Goal: Task Accomplishment & Management: Complete application form

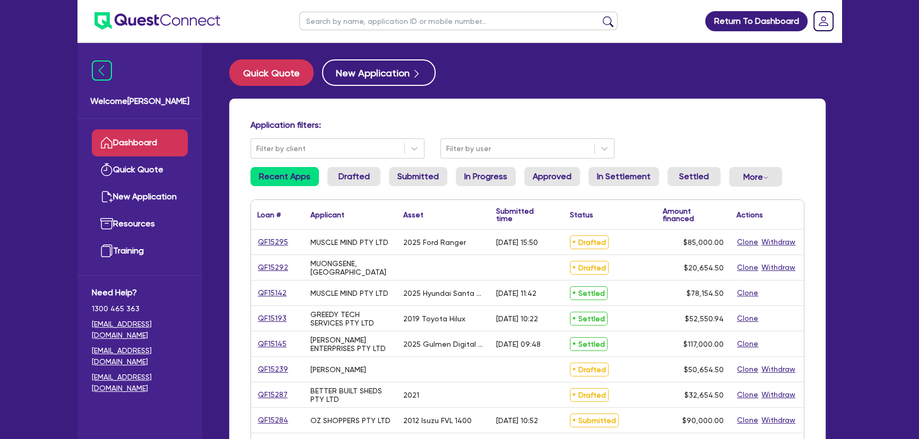
click at [435, 20] on input "text" at bounding box center [458, 21] width 318 height 19
type input "gulmen"
click at [600, 16] on button "submit" at bounding box center [608, 23] width 17 height 15
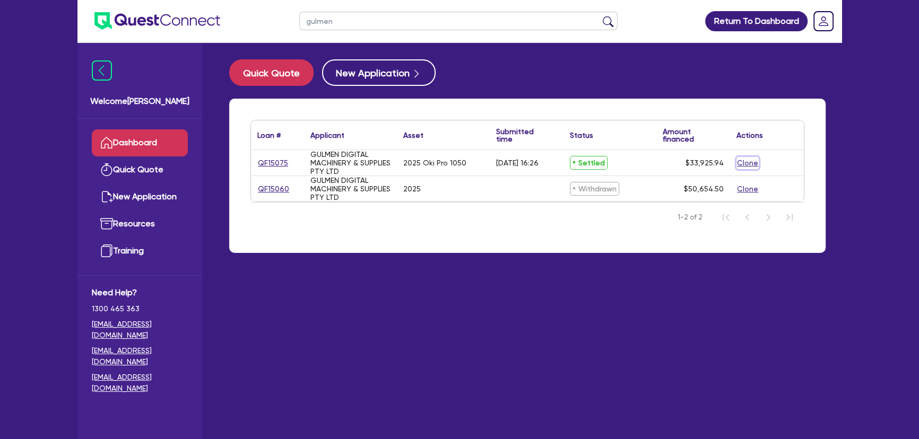
click at [739, 166] on button "Clone" at bounding box center [747, 163] width 22 height 12
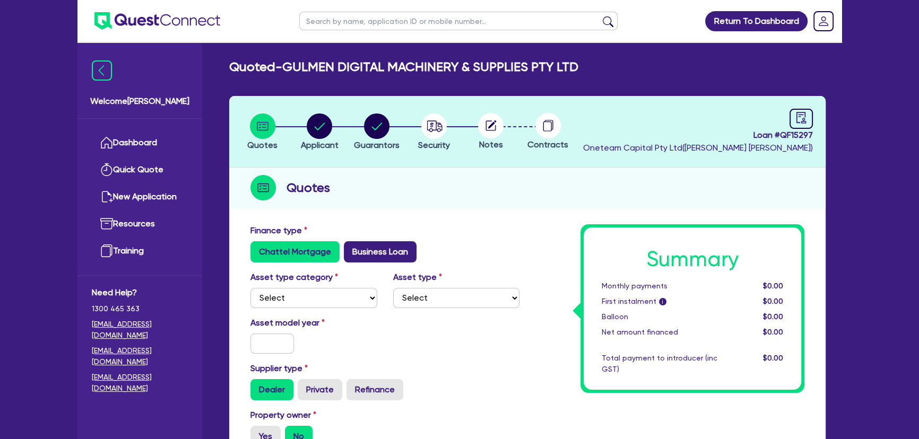
click at [346, 255] on label "Business Loan" at bounding box center [380, 251] width 73 height 21
click at [346, 248] on input "Business Loan" at bounding box center [347, 244] width 7 height 7
radio input "true"
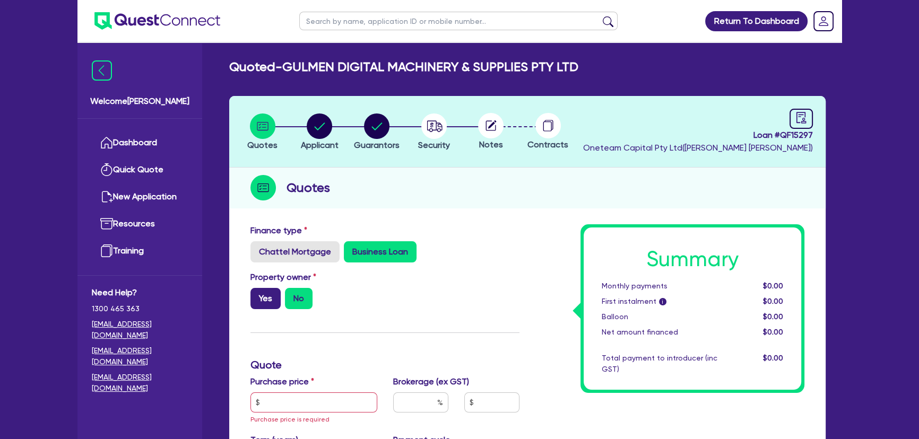
click at [258, 295] on label "Yes" at bounding box center [265, 298] width 30 height 21
click at [257, 295] on input "Yes" at bounding box center [253, 291] width 7 height 7
radio input "true"
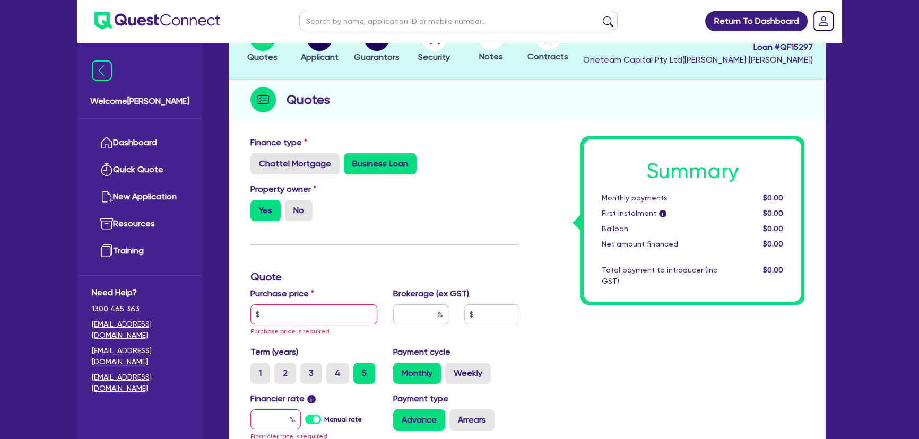
scroll to position [193, 0]
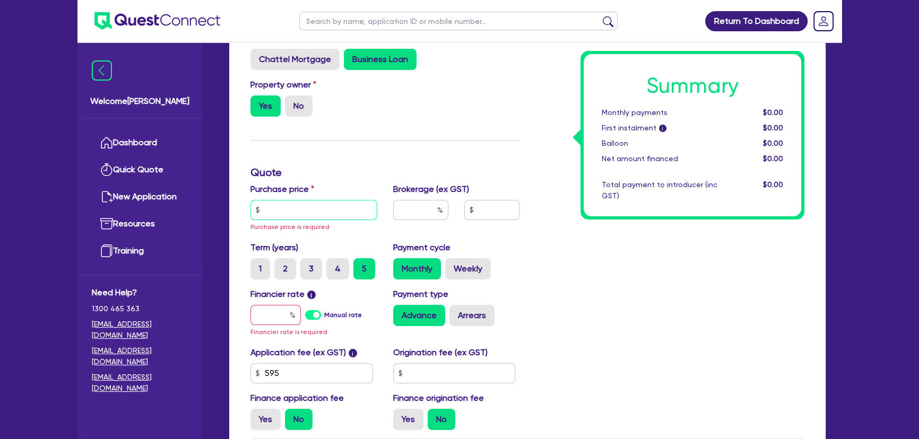
click at [296, 213] on input "text" at bounding box center [313, 210] width 127 height 20
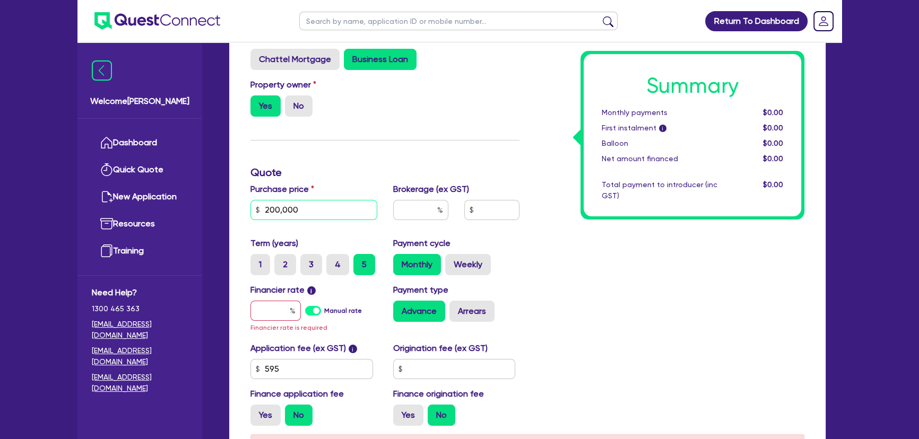
type input "200,000"
click at [265, 312] on input "text" at bounding box center [275, 311] width 50 height 20
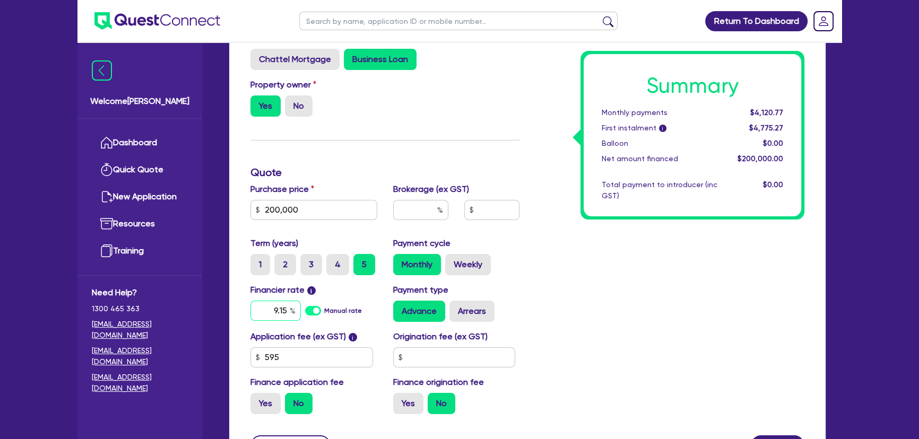
type input "9.15"
click at [409, 213] on input "text" at bounding box center [420, 210] width 55 height 20
type input "4"
click at [613, 281] on div "Summary Monthly payments $4,134.72 First instalment i $4,789.22 Balloon $0.00 N…" at bounding box center [669, 227] width 285 height 391
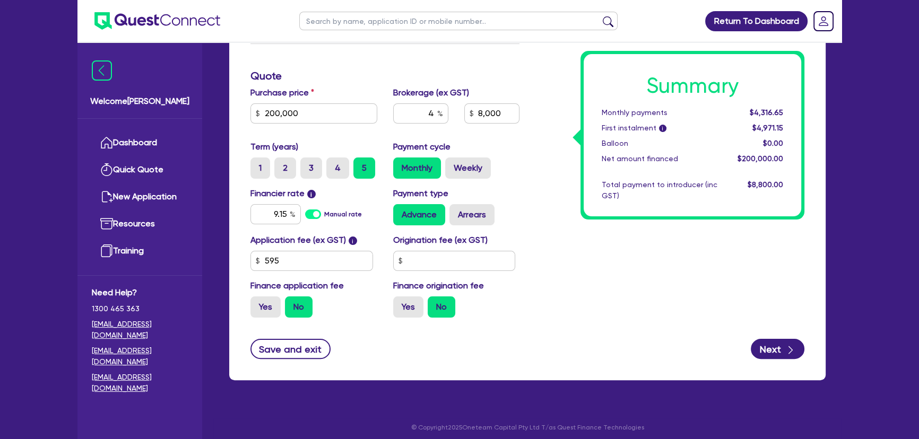
scroll to position [294, 0]
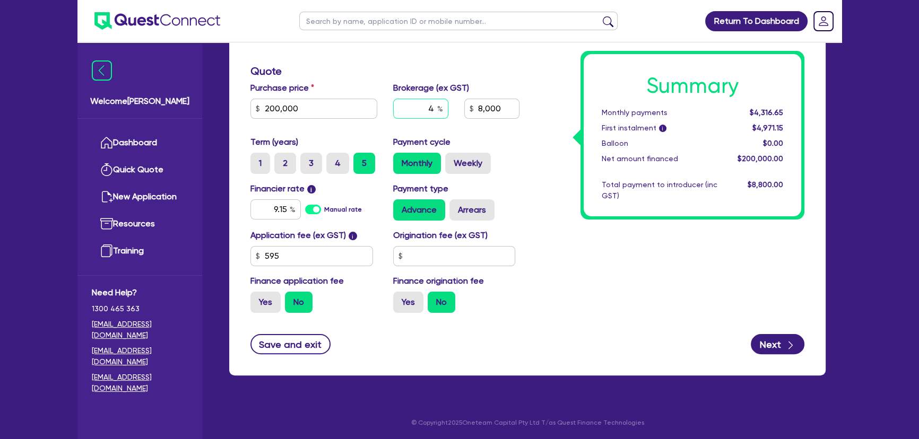
drag, startPoint x: 427, startPoint y: 112, endPoint x: 437, endPoint y: 114, distance: 10.3
click at [437, 114] on input "4" at bounding box center [420, 109] width 55 height 20
click at [612, 279] on div "Summary Monthly payments $4,316.65 First instalment i $4,971.15 Balloon $0.00 N…" at bounding box center [669, 125] width 285 height 391
click at [791, 341] on icon "button" at bounding box center [790, 345] width 11 height 11
type input "8,000"
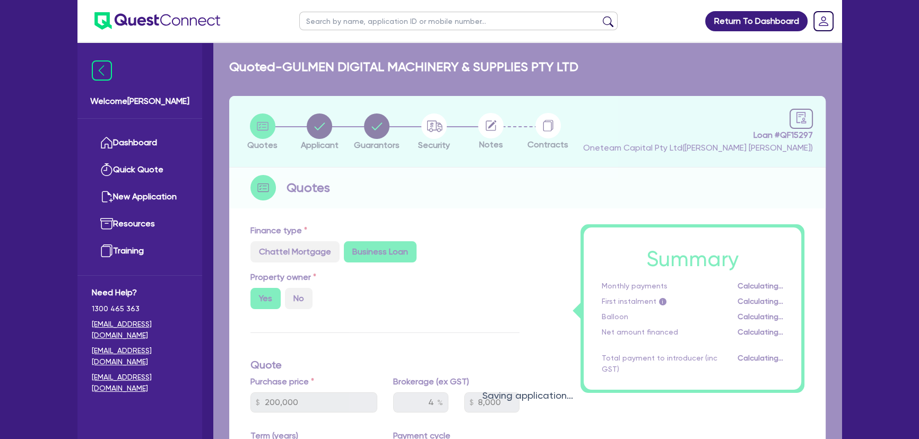
select select "COMPANY"
select select "MANUFACTURING"
select select "PRINTING"
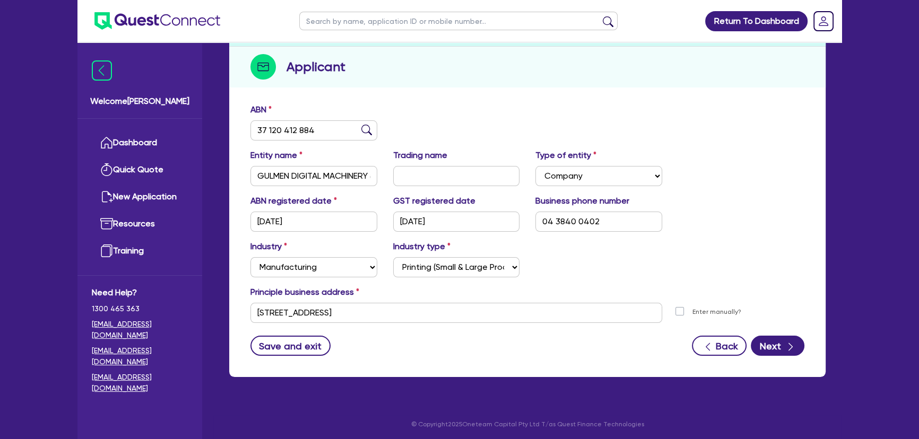
scroll to position [123, 0]
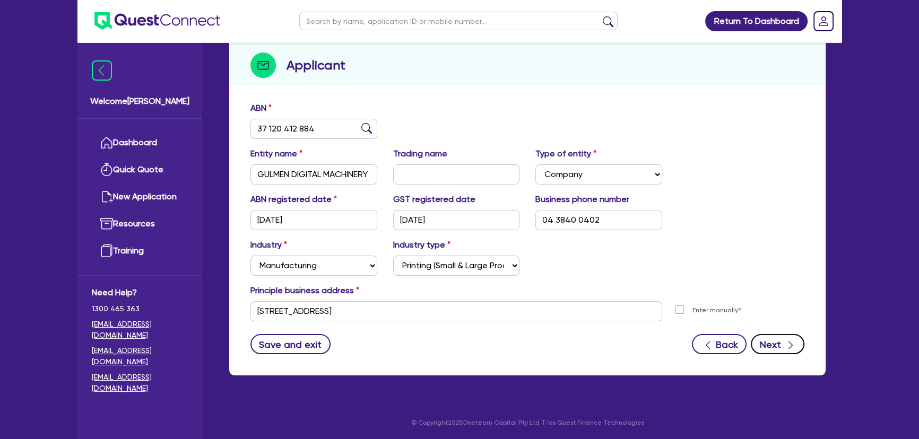
click at [769, 336] on button "Next" at bounding box center [778, 344] width 54 height 20
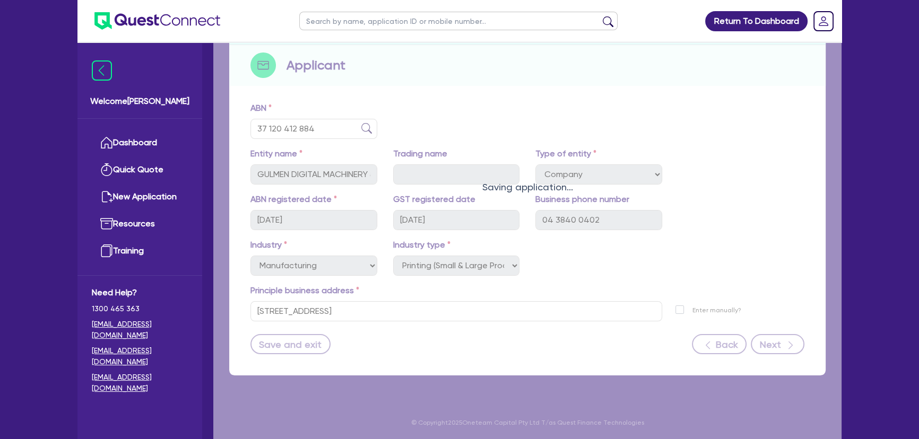
select select "MR"
select select "VIC"
select select "MARRIED"
select select "PROPERTY"
select select "CASH"
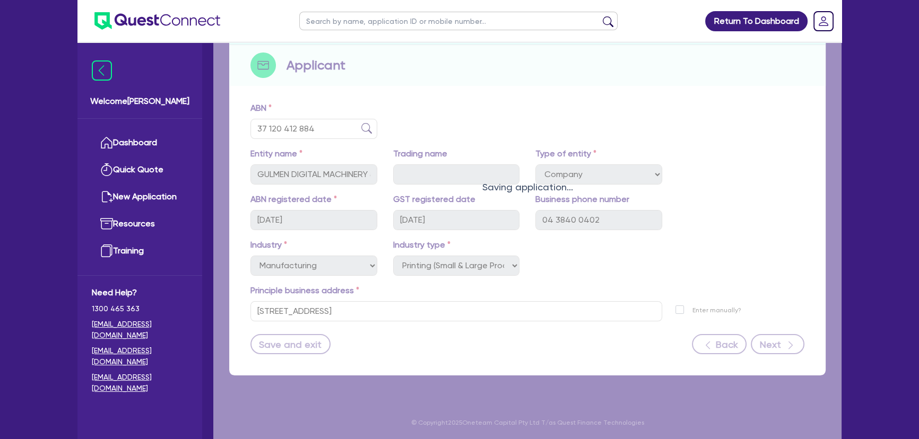
select select "EQUIPMENT"
select select "HOUSEHOLD_PERSONAL"
select select "TRUCK"
select select "VEHICLE"
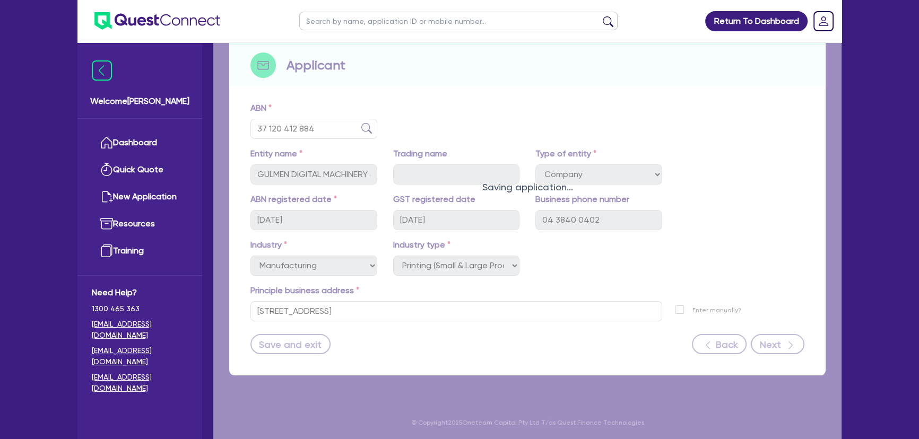
select select "VEHICLE"
select select "MORTGAGE"
select select "OTHER"
select select "EQUIPMENT_LOAN"
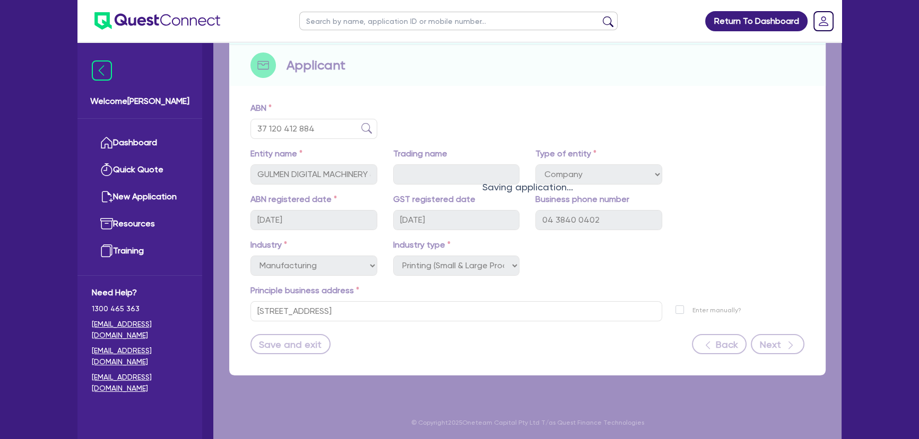
select select "OTHER"
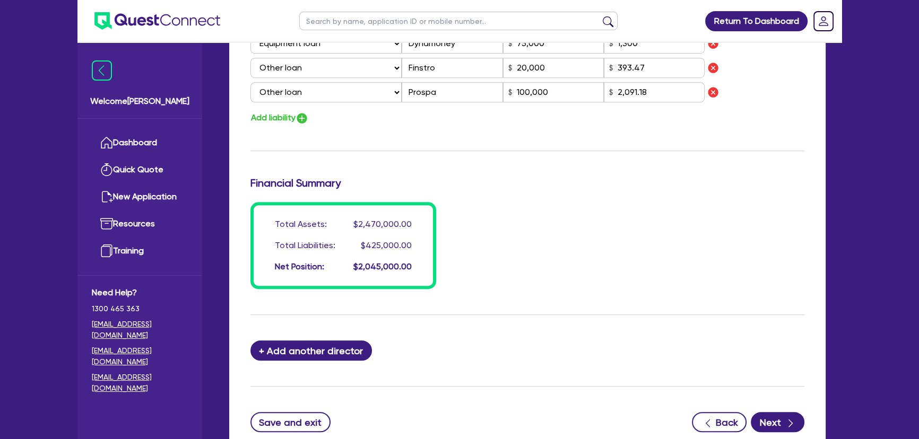
scroll to position [1090, 0]
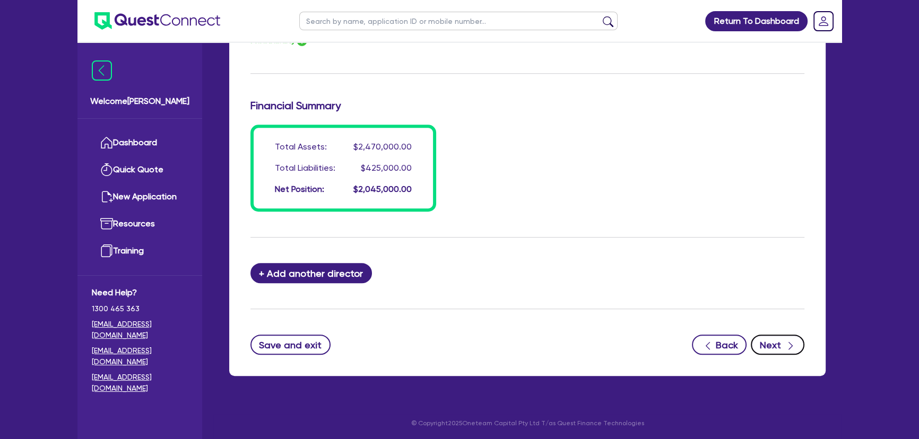
click at [779, 345] on button "Next" at bounding box center [778, 345] width 54 height 20
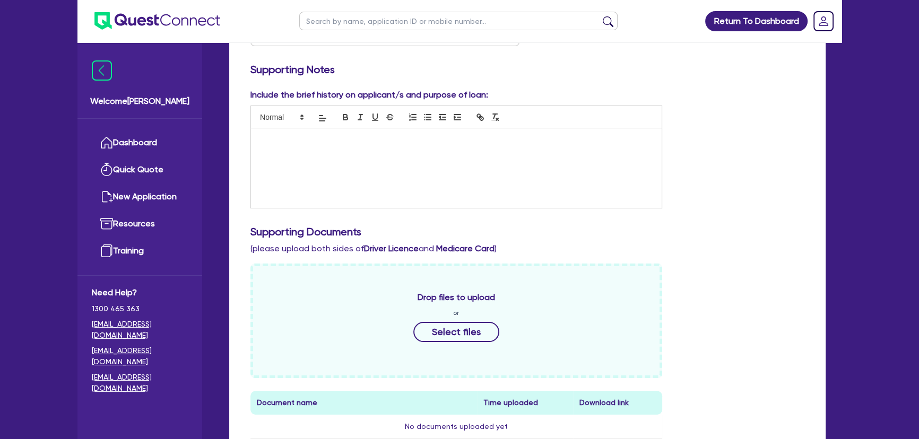
scroll to position [144, 0]
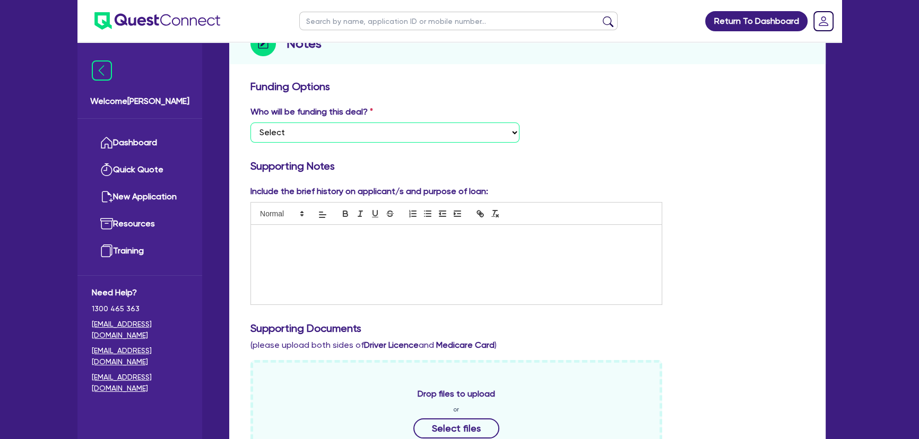
drag, startPoint x: 366, startPoint y: 139, endPoint x: 364, endPoint y: 133, distance: 6.0
click at [364, 137] on select "Select I want Quest to fund 100% I will fund 100% I will co-fund with Quest Oth…" at bounding box center [384, 133] width 269 height 20
click at [353, 150] on div "Who will be funding this deal? Select I want Quest to fund 100% I will fund 100…" at bounding box center [527, 129] width 570 height 46
click at [355, 136] on select "Select I want Quest to fund 100% I will fund 100% I will co-fund with Quest Oth…" at bounding box center [384, 133] width 269 height 20
select select "Other"
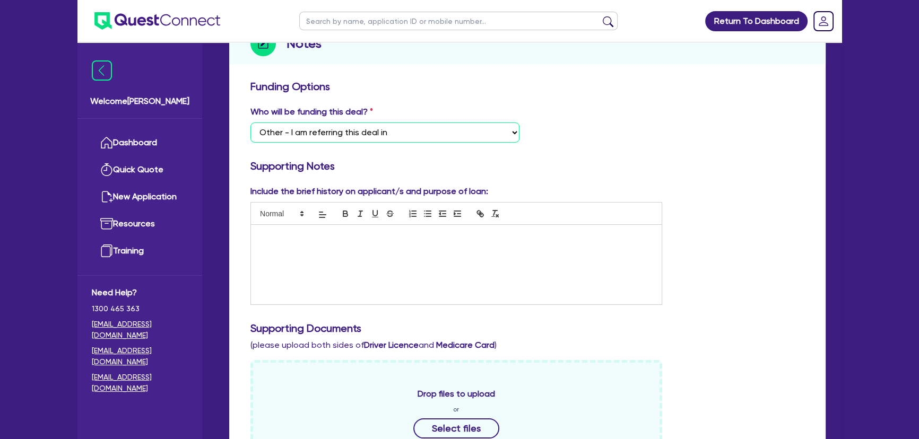
click at [250, 123] on select "Select I want Quest to fund 100% I will fund 100% I will co-fund with Quest Oth…" at bounding box center [384, 133] width 269 height 20
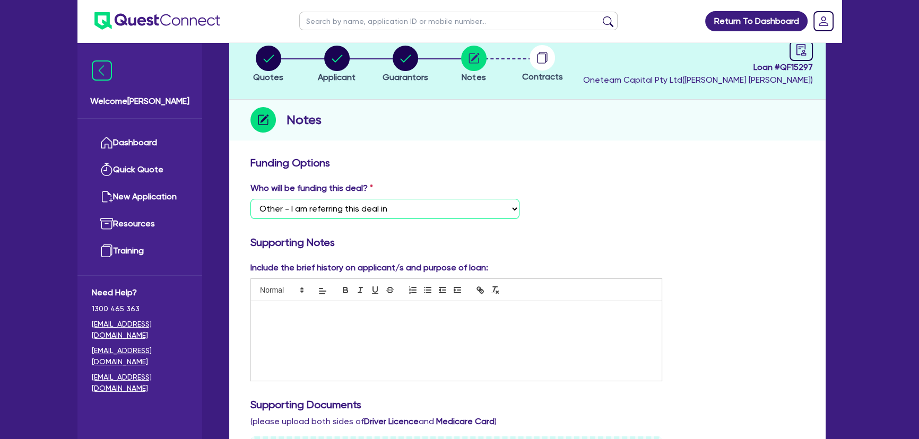
scroll to position [0, 0]
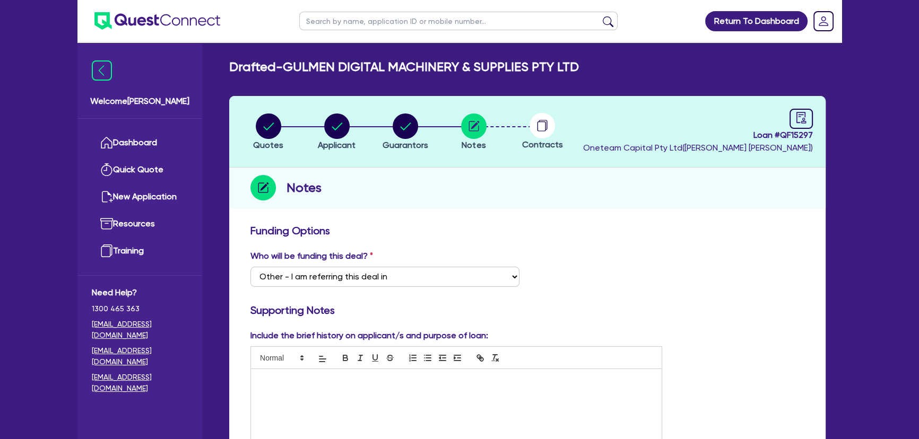
click at [195, 13] on img at bounding box center [157, 21] width 126 height 18
click at [333, 383] on p at bounding box center [456, 381] width 395 height 10
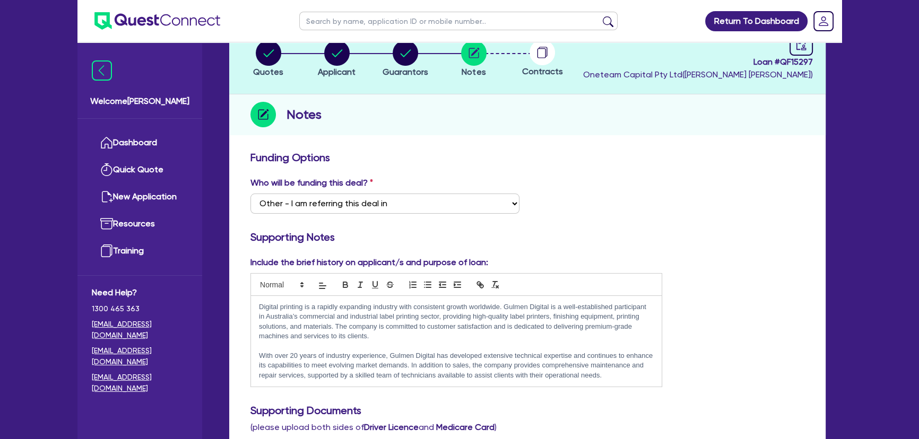
scroll to position [96, 0]
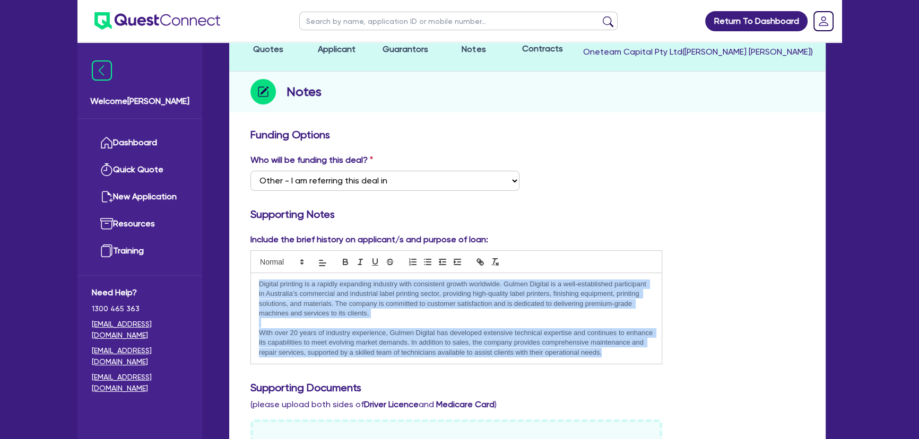
drag, startPoint x: 605, startPoint y: 355, endPoint x: 256, endPoint y: 276, distance: 357.4
click at [256, 276] on div "Digital printing is a rapidly expanding industry with consistent growth worldwi…" at bounding box center [456, 318] width 411 height 91
copy div "Digital printing is a rapidly expanding industry with consistent growth worldwi…"
click at [615, 354] on p "With over 20 years of industry experience, Gulmen Digital has developed extensi…" at bounding box center [456, 342] width 395 height 29
drag, startPoint x: 615, startPoint y: 354, endPoint x: 244, endPoint y: 283, distance: 378.6
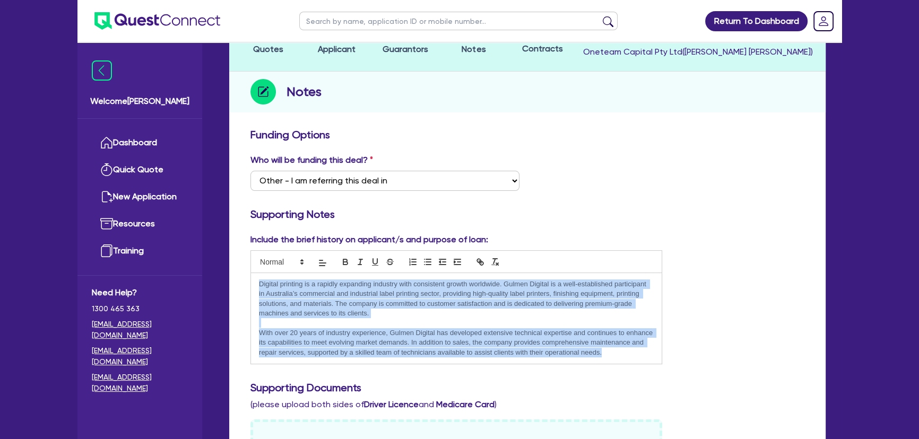
click at [244, 283] on div "Include the brief history on applicant/s and purpose of loan: Digital printing …" at bounding box center [456, 298] width 428 height 131
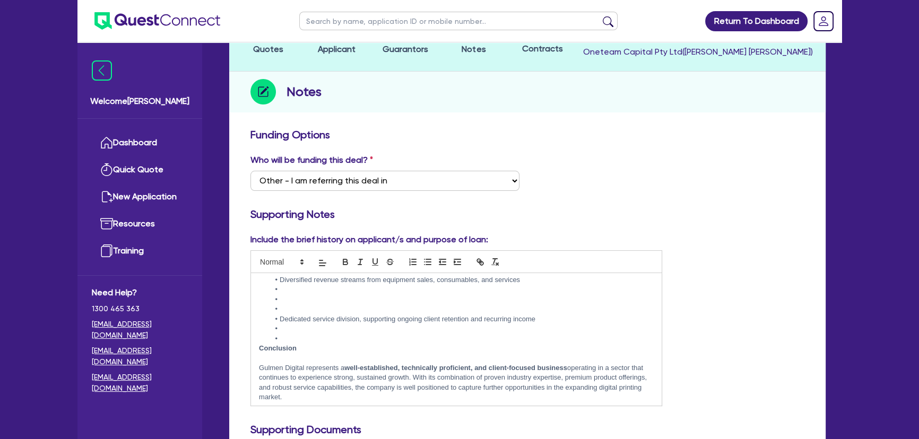
scroll to position [379, 0]
click at [296, 331] on li at bounding box center [462, 336] width 384 height 10
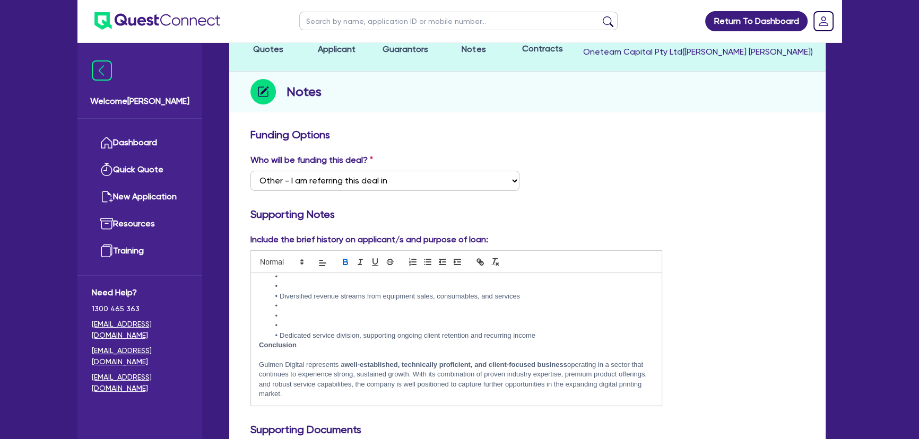
scroll to position [360, 0]
click at [301, 326] on li at bounding box center [462, 326] width 384 height 10
click at [546, 336] on li "Dedicated service division, supporting ongoing client retention and recurring i…" at bounding box center [462, 336] width 384 height 10
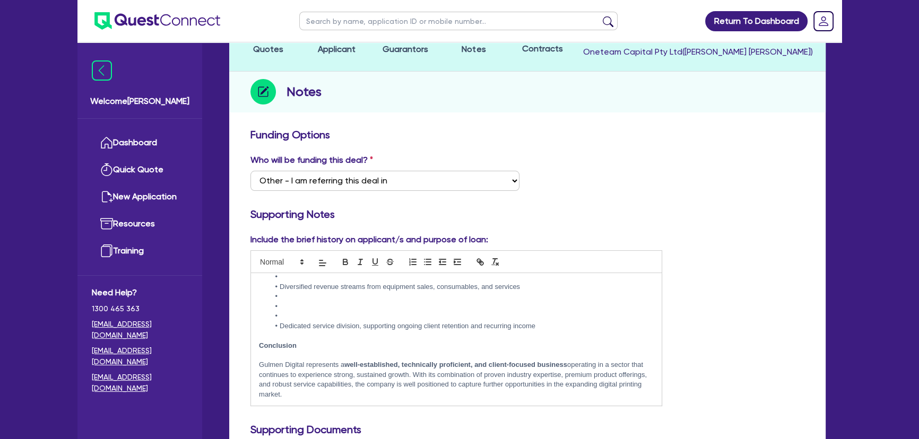
click at [313, 316] on li at bounding box center [462, 316] width 384 height 10
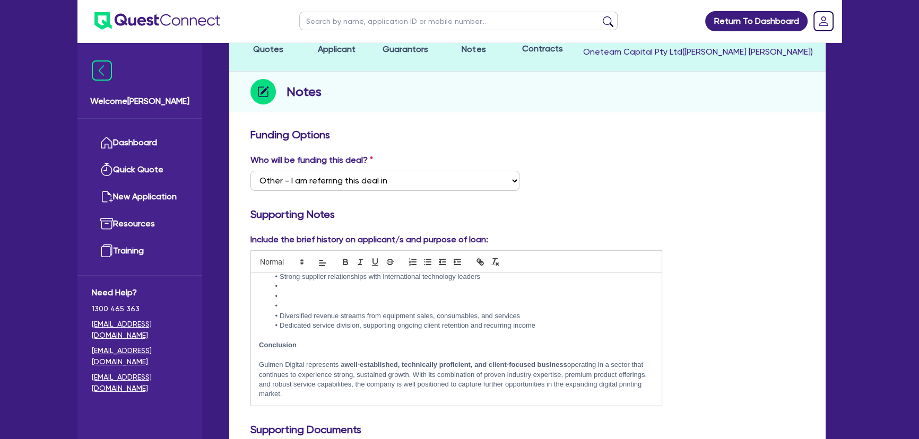
scroll to position [340, 0]
click at [326, 306] on li at bounding box center [462, 307] width 384 height 10
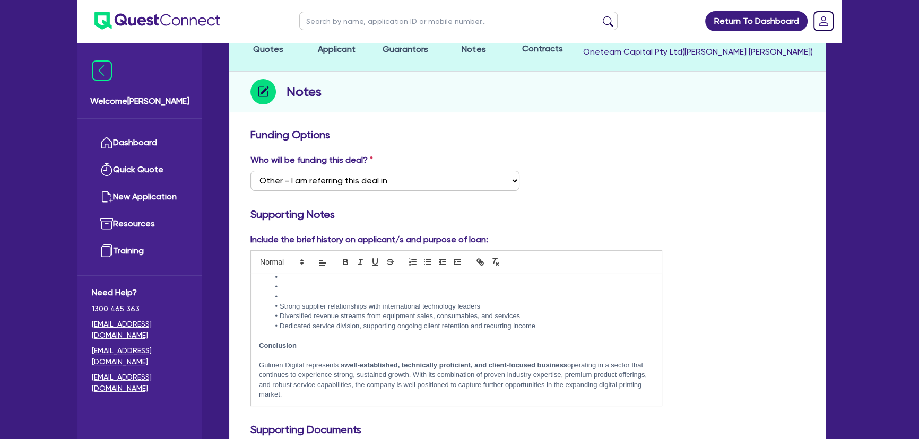
click at [332, 297] on li at bounding box center [462, 297] width 384 height 10
click at [340, 285] on li at bounding box center [462, 287] width 384 height 10
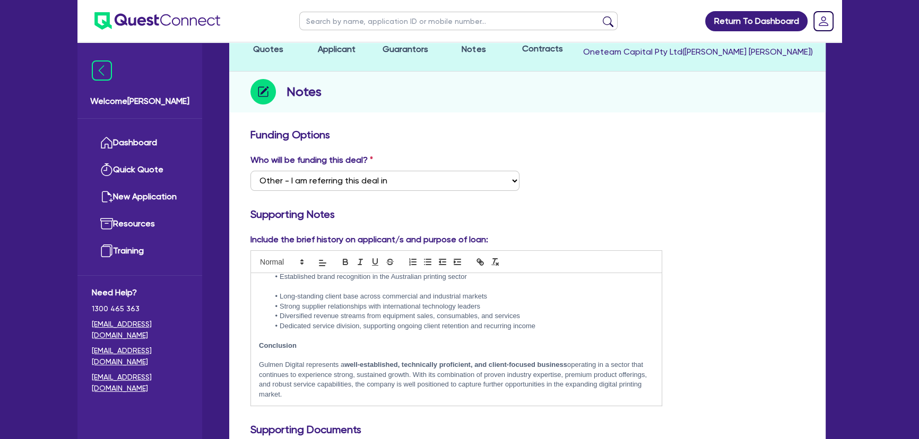
scroll to position [252, 0]
click at [339, 282] on li "Established brand recognition in the Australian printing sector" at bounding box center [462, 287] width 384 height 10
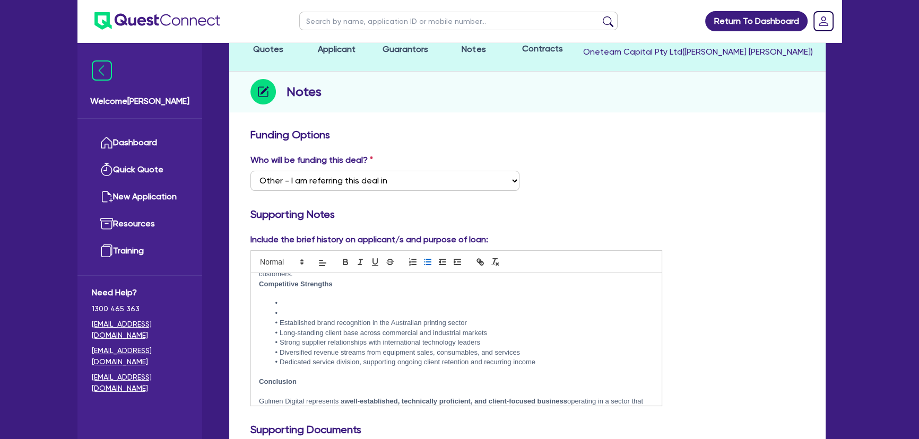
scroll to position [155, 0]
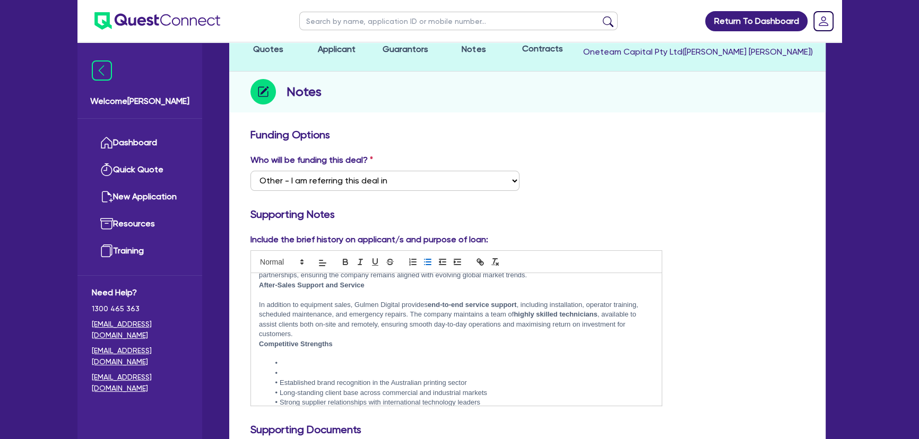
click at [312, 375] on li at bounding box center [462, 374] width 384 height 10
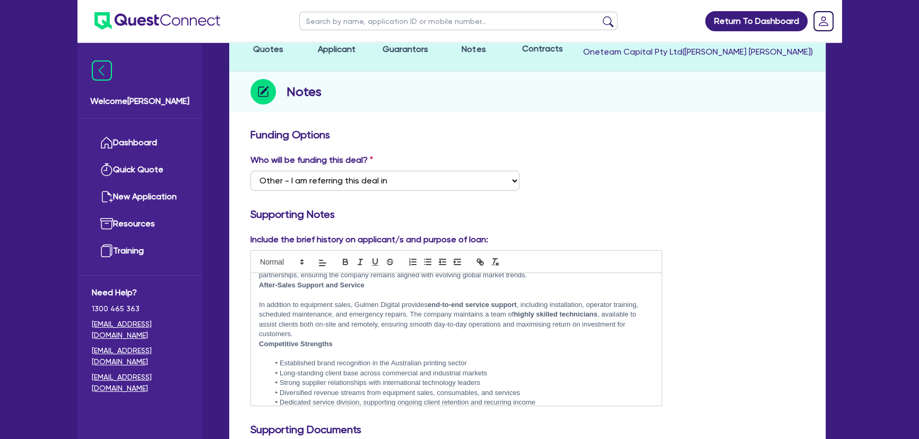
click at [310, 334] on p "In addition to equipment sales, Gulmen Digital provides end-to-end service supp…" at bounding box center [456, 319] width 395 height 39
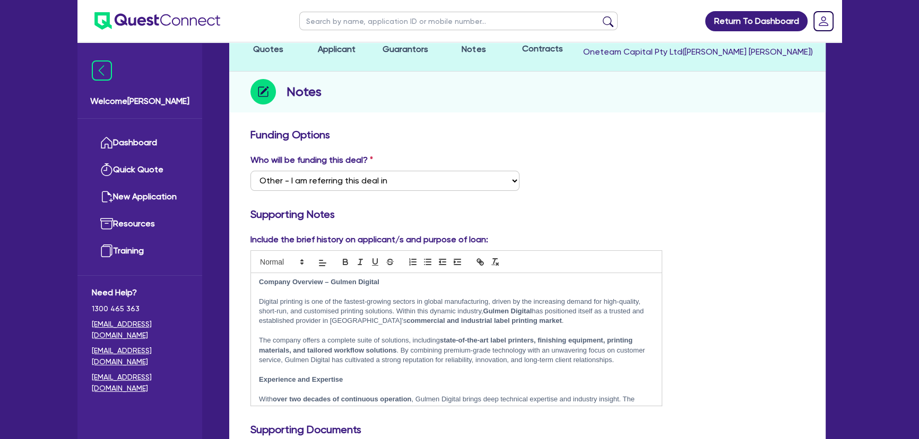
scroll to position [0, 0]
click at [297, 296] on p at bounding box center [456, 294] width 395 height 10
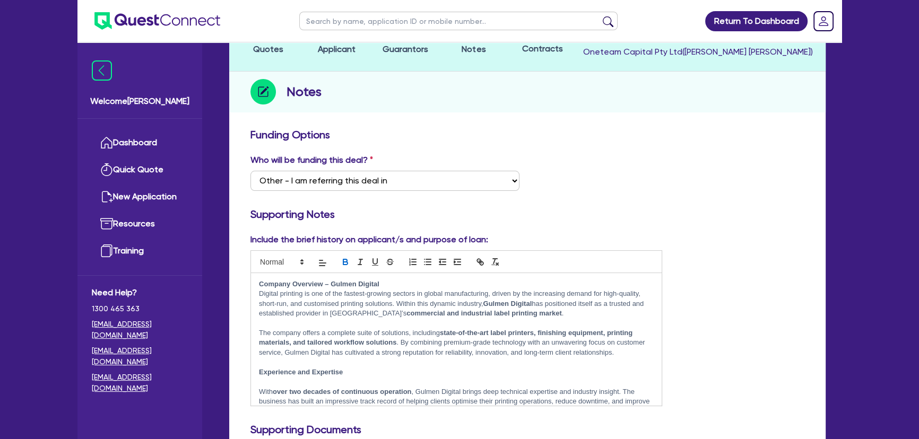
click at [276, 384] on p at bounding box center [456, 382] width 395 height 10
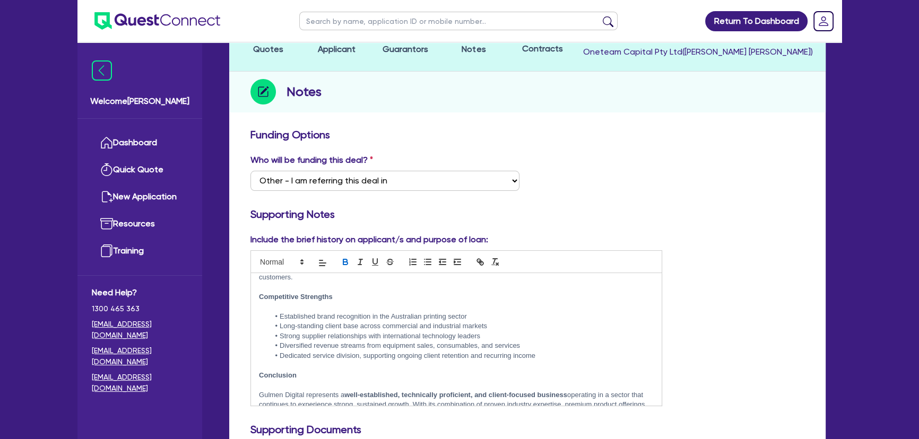
scroll to position [223, 0]
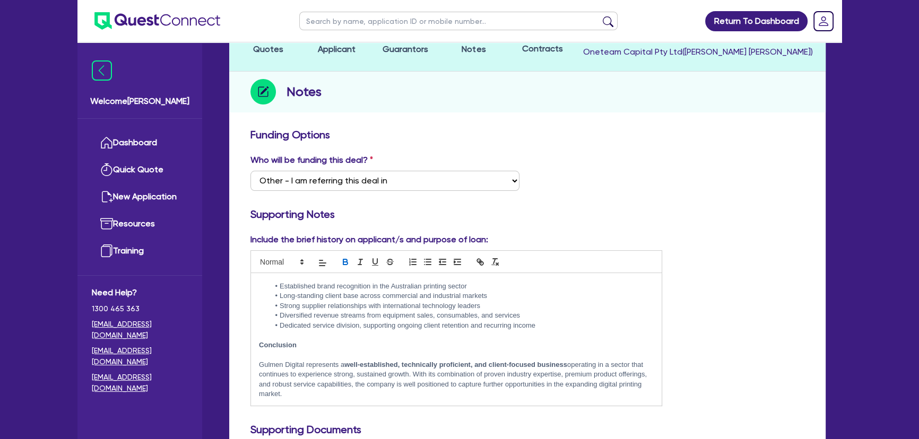
click at [284, 353] on p at bounding box center [456, 355] width 395 height 10
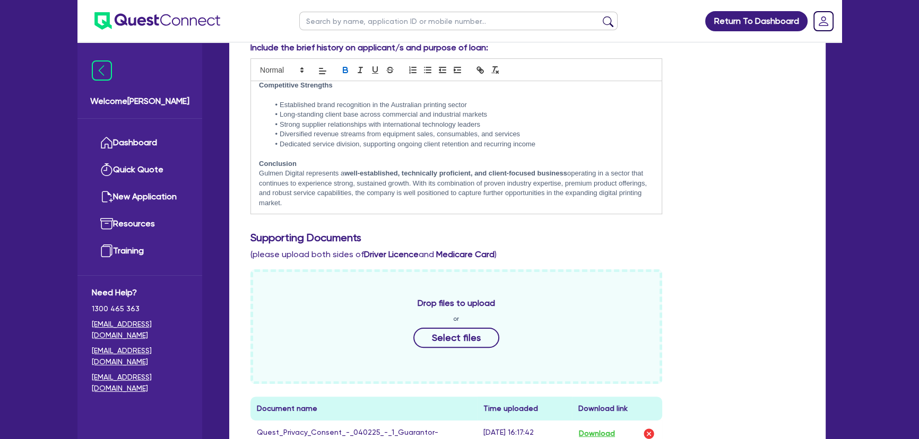
scroll to position [289, 0]
click at [734, 212] on div "Include the brief history on applicant/s and purpose of loan: Company Overview …" at bounding box center [527, 130] width 570 height 181
click at [346, 200] on p "Gulmen Digital represents a well-established, technically proficient, and clien…" at bounding box center [456, 187] width 395 height 39
drag, startPoint x: 346, startPoint y: 200, endPoint x: 249, endPoint y: 164, distance: 103.4
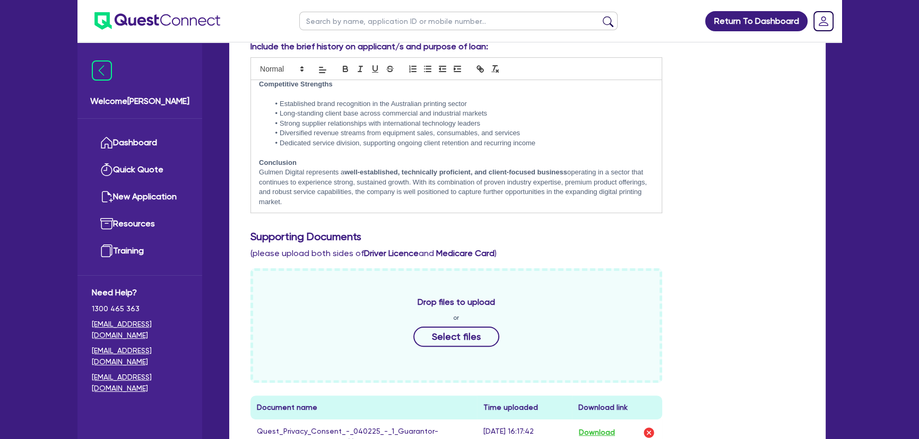
click at [249, 164] on div "Include the brief history on applicant/s and purpose of loan: Company Overview …" at bounding box center [456, 126] width 428 height 173
click at [770, 154] on div "Include the brief history on applicant/s and purpose of loan: Company Overview …" at bounding box center [527, 130] width 570 height 181
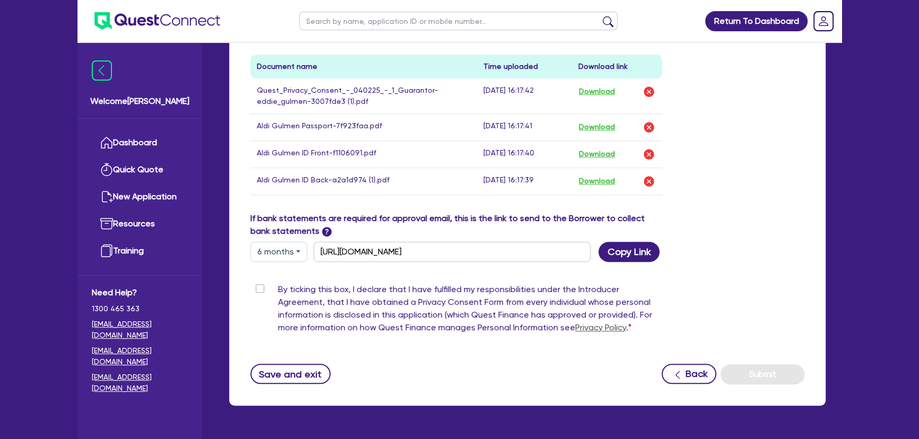
scroll to position [660, 0]
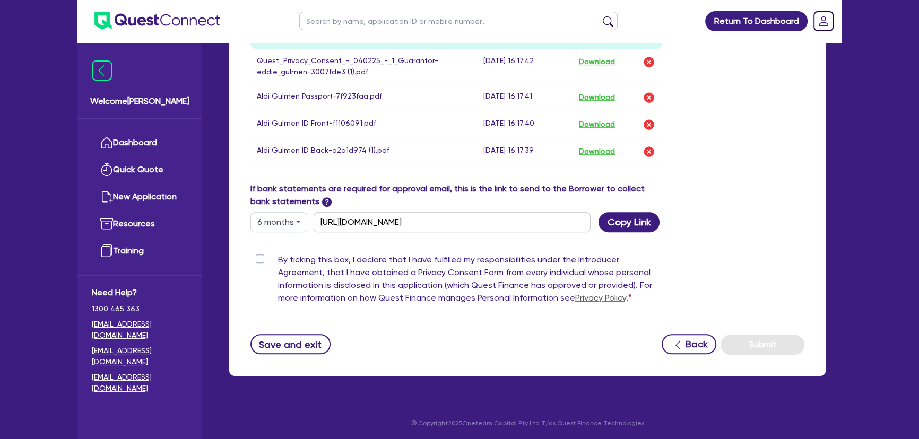
click at [278, 255] on label "By ticking this box, I declare that I have fulfilled my responsibilities under …" at bounding box center [470, 281] width 384 height 55
click at [259, 255] on input "By ticking this box, I declare that I have fulfilled my responsibilities under …" at bounding box center [254, 259] width 8 height 10
checkbox input "true"
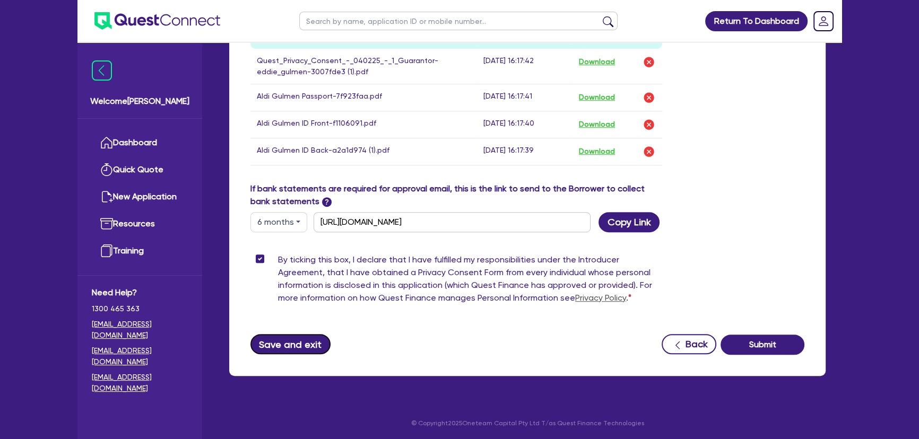
click at [288, 342] on button "Save and exit" at bounding box center [290, 344] width 80 height 20
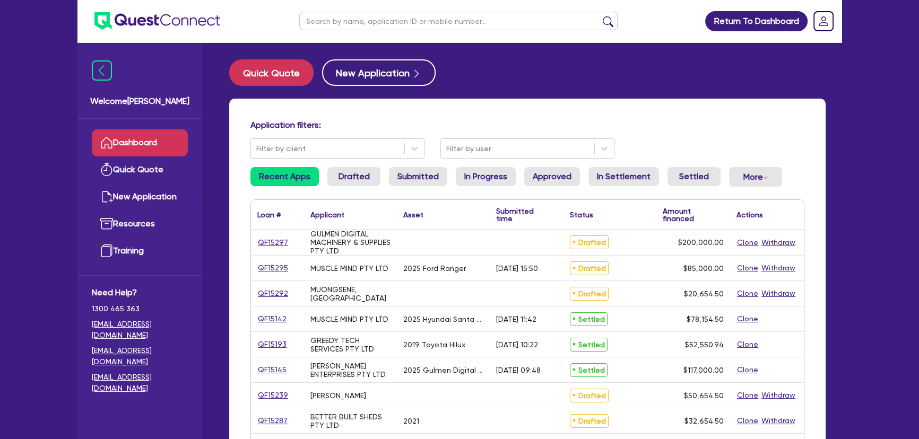
drag, startPoint x: 509, startPoint y: 143, endPoint x: 502, endPoint y: 159, distance: 17.8
click at [509, 143] on div at bounding box center [517, 148] width 143 height 13
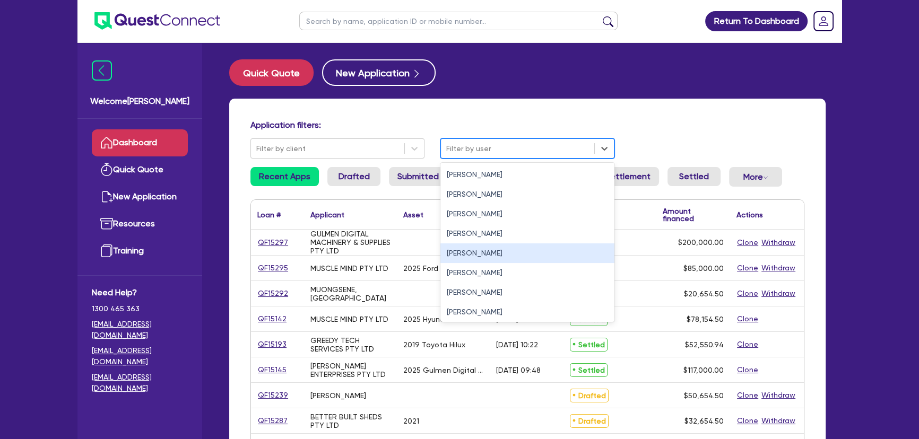
click at [475, 255] on div "[PERSON_NAME]" at bounding box center [527, 254] width 174 height 20
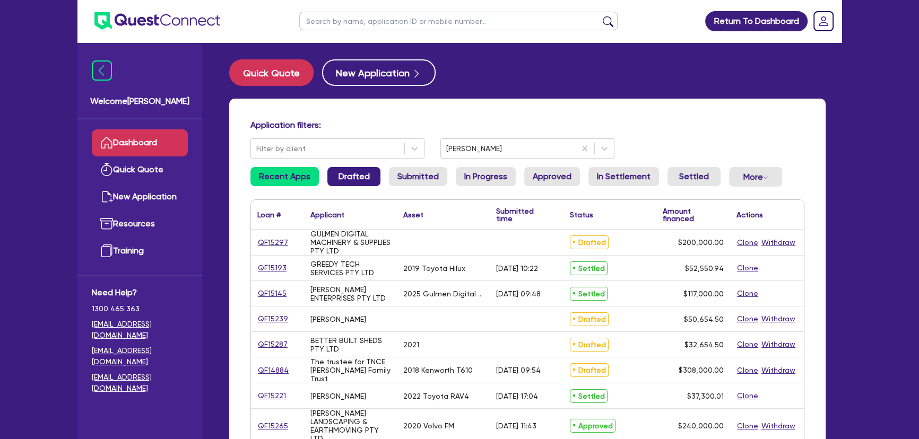
click at [374, 173] on link "Drafted" at bounding box center [353, 176] width 53 height 19
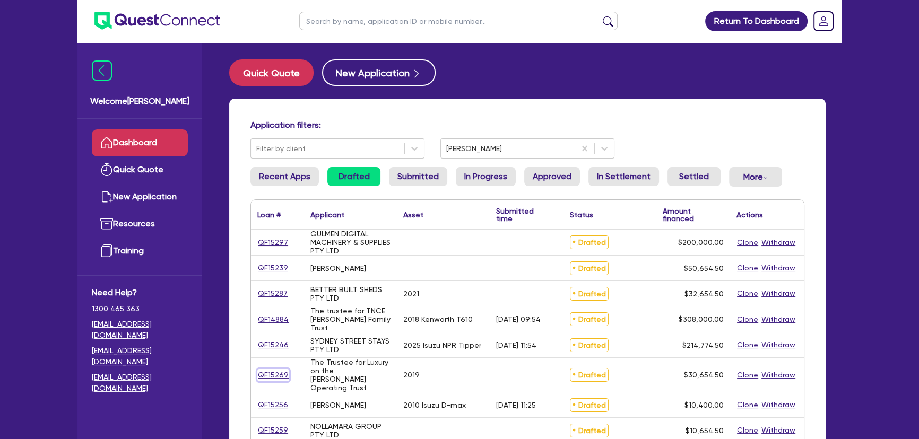
click at [281, 372] on link "QF15269" at bounding box center [273, 375] width 32 height 12
select select "CARS_AND_LIGHT_TRUCKS"
select select "PASSENGER_VEHICLES"
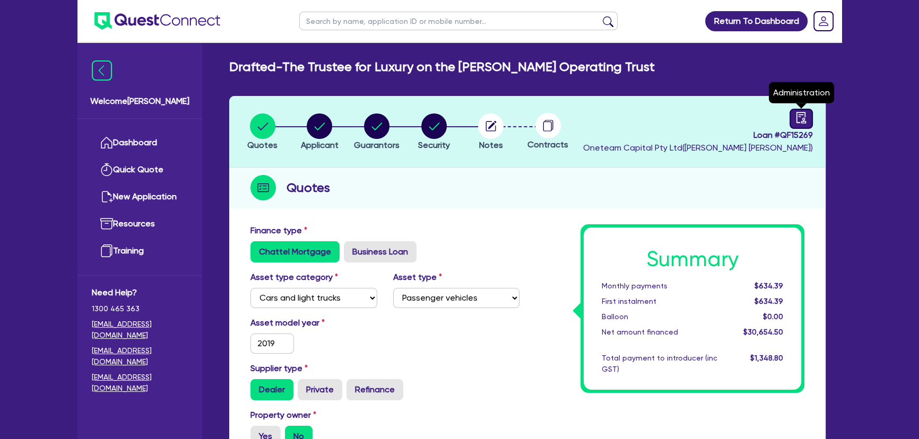
click at [803, 121] on icon "audit" at bounding box center [801, 117] width 10 height 11
select select "DRAFTED_NEW"
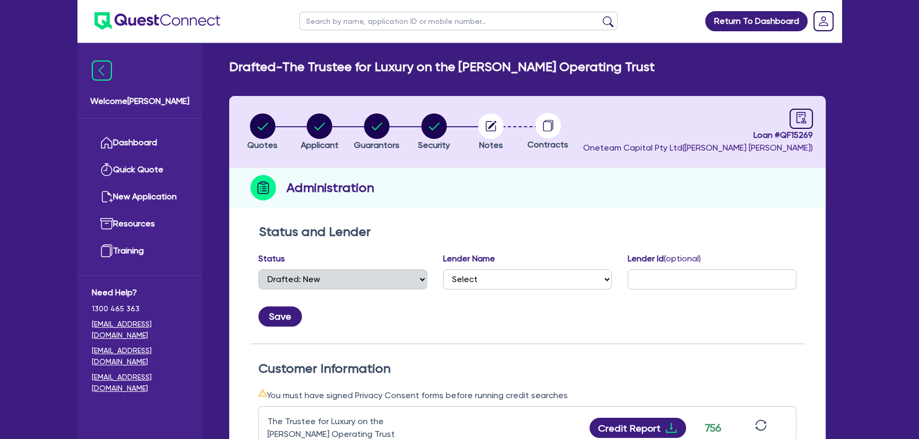
scroll to position [193, 0]
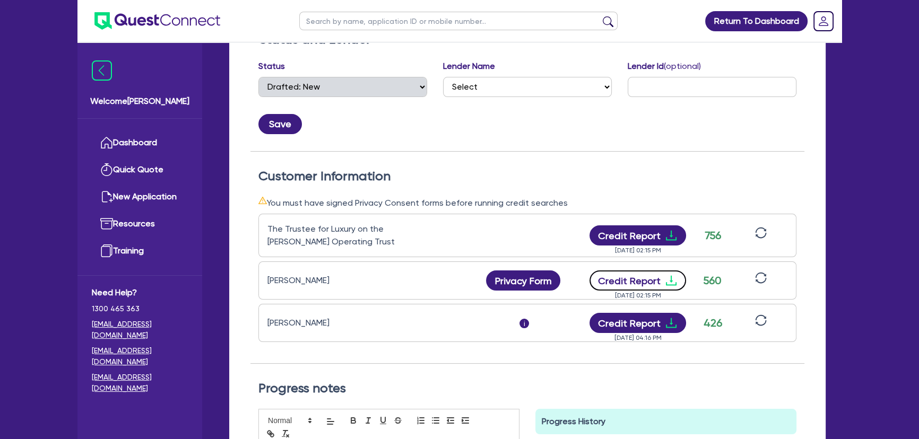
click at [670, 282] on icon "download" at bounding box center [671, 280] width 13 height 13
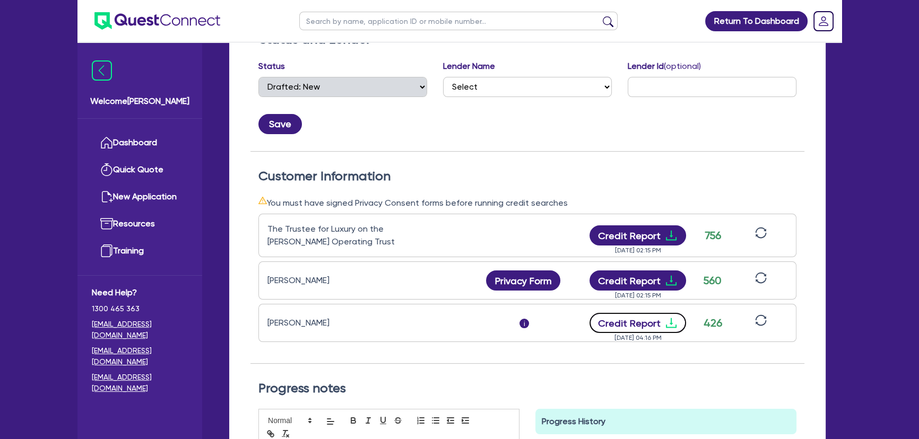
click at [669, 325] on icon "download" at bounding box center [671, 323] width 13 height 13
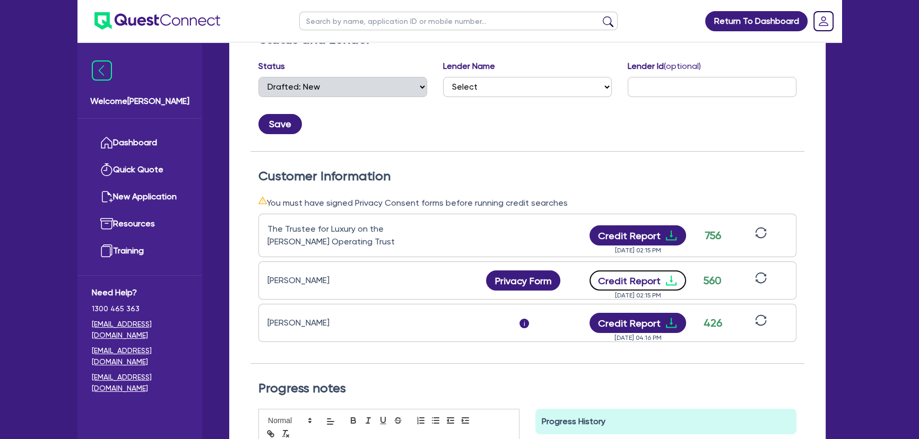
click at [671, 281] on icon "download" at bounding box center [671, 280] width 13 height 13
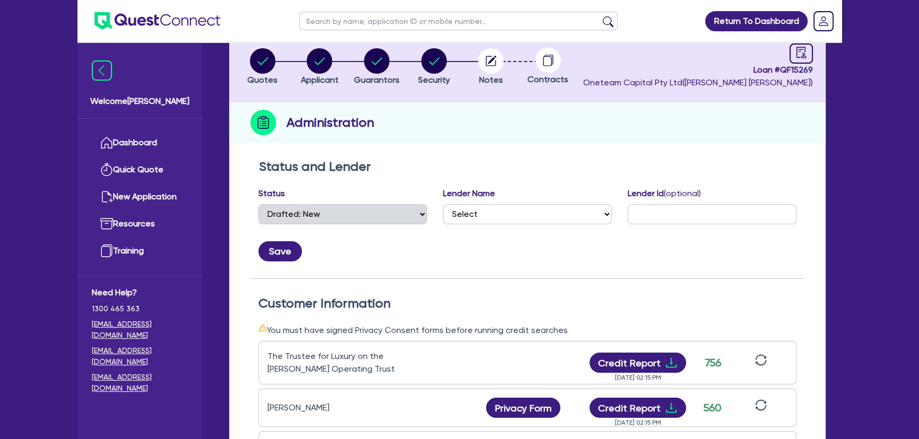
scroll to position [0, 0]
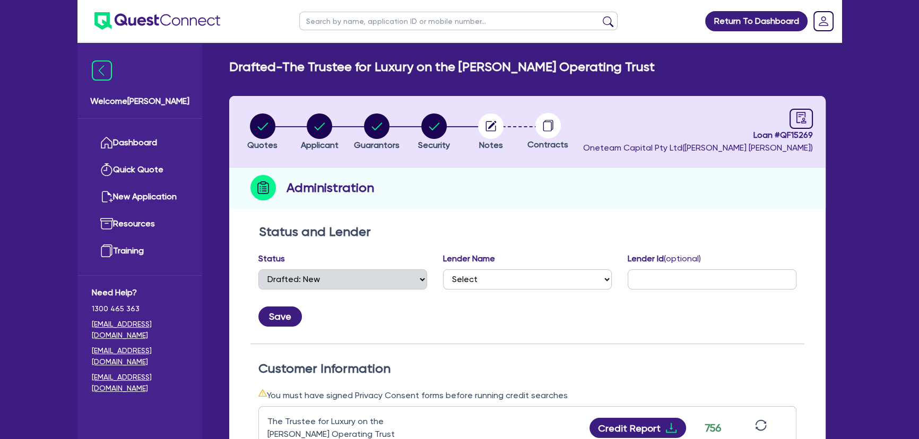
click at [364, 127] on circle "button" at bounding box center [376, 126] width 25 height 25
select select "MR"
select select "VIC"
select select "MARRIED"
select select "PROPERTY"
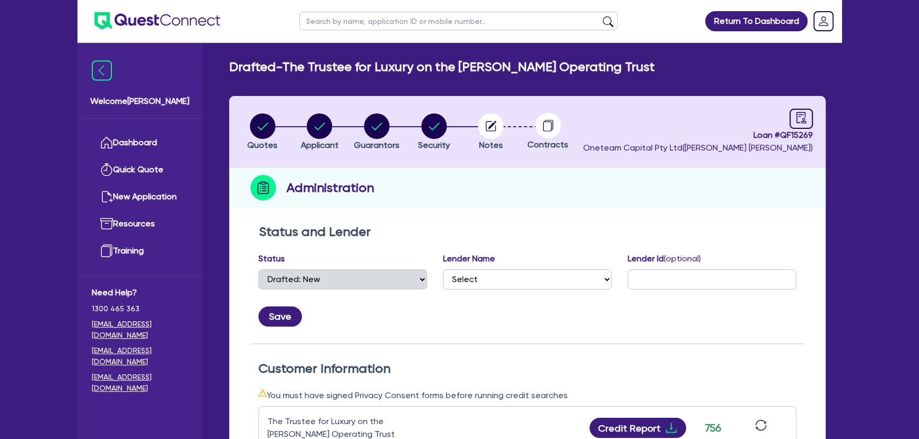
select select "CASH"
select select "VEHICLE"
select select "EQUIPMENT"
select select "MORTGAGE"
select select "MRS"
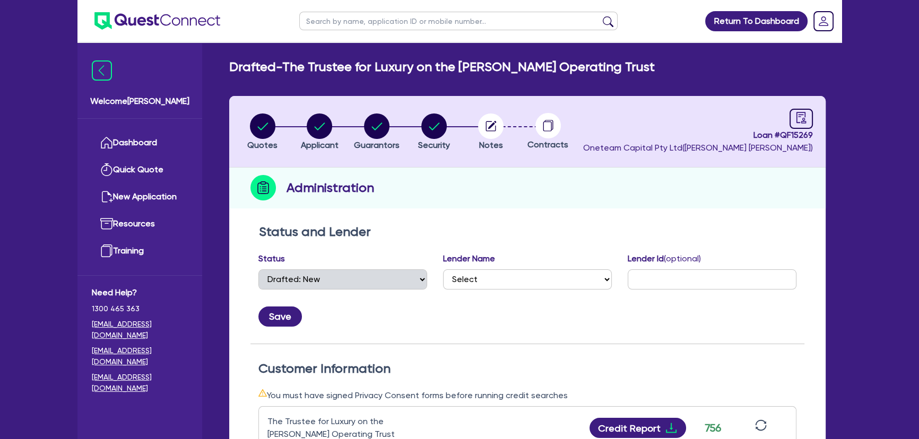
select select "VIC"
select select "MARRIED"
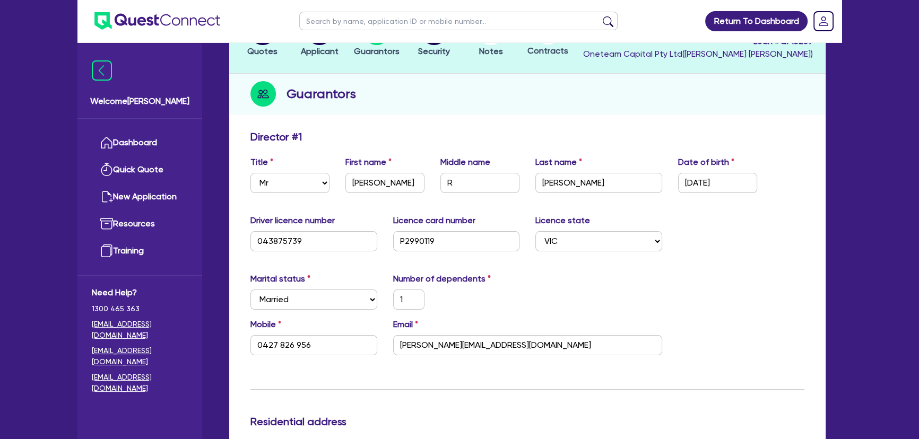
scroll to position [193, 0]
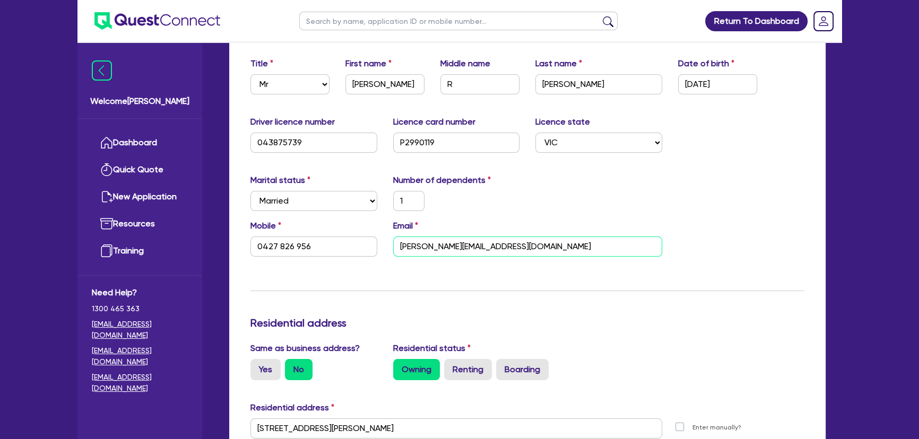
drag, startPoint x: 530, startPoint y: 252, endPoint x: 397, endPoint y: 246, distance: 133.3
click at [397, 246] on input "[PERSON_NAME][EMAIL_ADDRESS][DOMAIN_NAME]" at bounding box center [527, 247] width 269 height 20
drag, startPoint x: 329, startPoint y: 244, endPoint x: 237, endPoint y: 240, distance: 92.4
drag, startPoint x: 536, startPoint y: 250, endPoint x: 388, endPoint y: 249, distance: 148.0
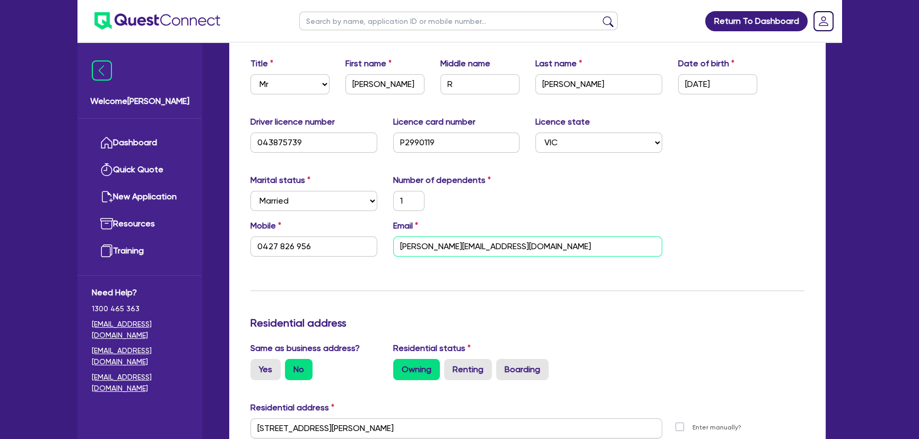
click at [388, 249] on div "Email [PERSON_NAME][EMAIL_ADDRESS][DOMAIN_NAME]" at bounding box center [527, 238] width 285 height 37
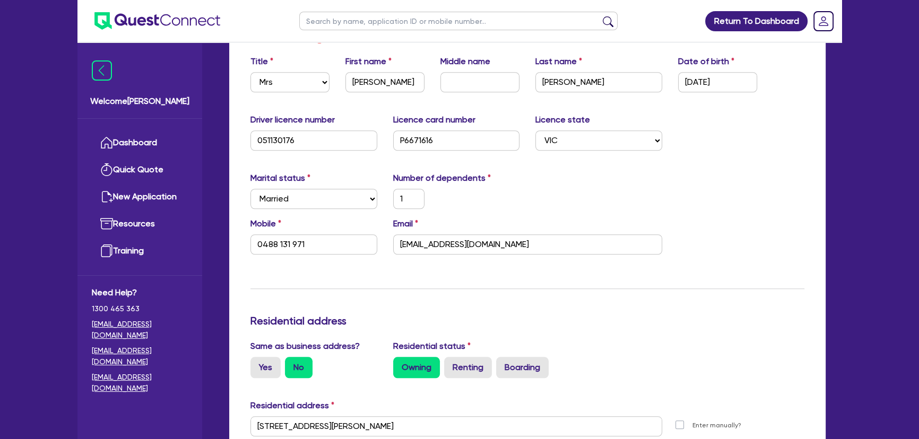
scroll to position [1104, 0]
drag, startPoint x: 312, startPoint y: 244, endPoint x: 259, endPoint y: 244, distance: 53.1
click at [259, 244] on input "0488 131 971" at bounding box center [313, 245] width 127 height 20
drag, startPoint x: 544, startPoint y: 249, endPoint x: 398, endPoint y: 249, distance: 146.4
click at [398, 249] on input "[EMAIL_ADDRESS][DOMAIN_NAME]" at bounding box center [527, 245] width 269 height 20
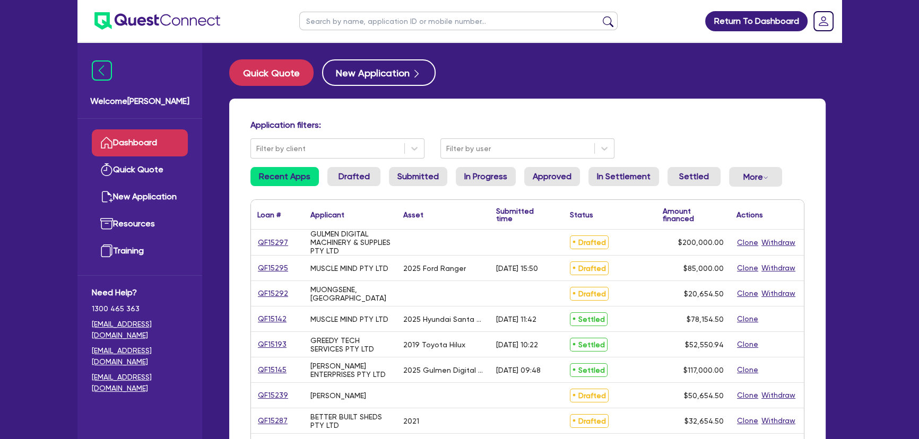
click at [404, 30] on ul at bounding box center [459, 21] width 340 height 42
click at [403, 24] on input "text" at bounding box center [458, 21] width 318 height 19
type input "Gulmen"
click at [600, 16] on button "submit" at bounding box center [608, 23] width 17 height 15
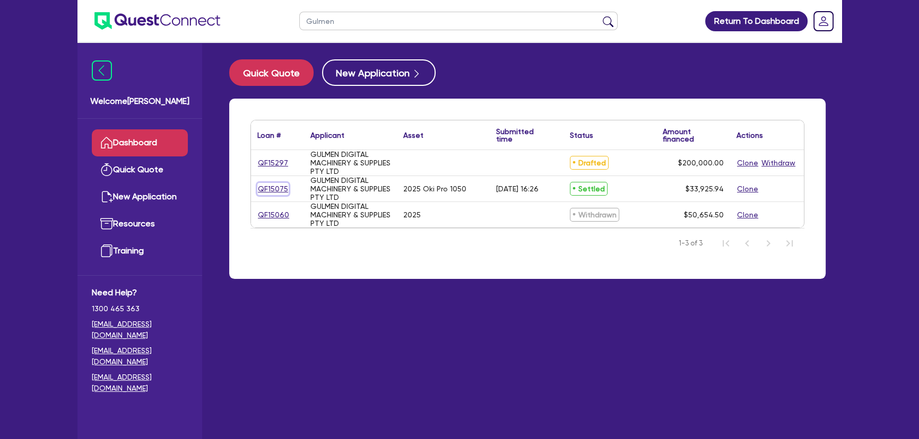
click at [274, 187] on link "QF15075" at bounding box center [272, 189] width 31 height 12
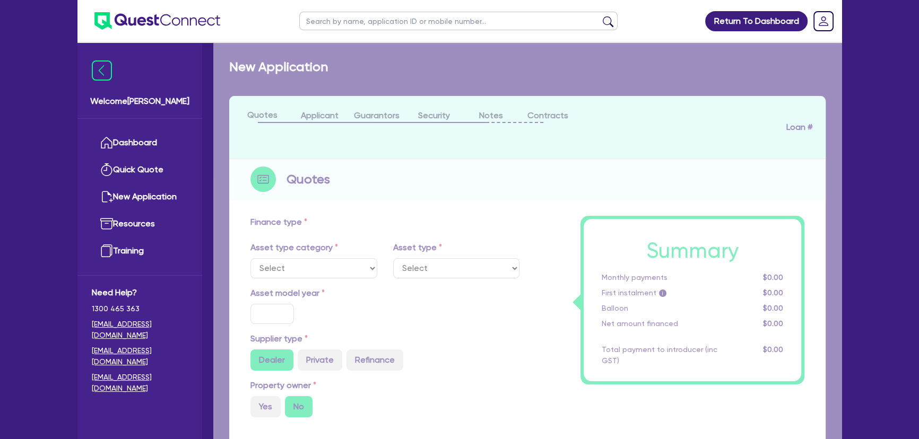
select select "SECONDARY_ASSETS"
type input "2025"
radio input "true"
type input "33,925.94"
type input "3"
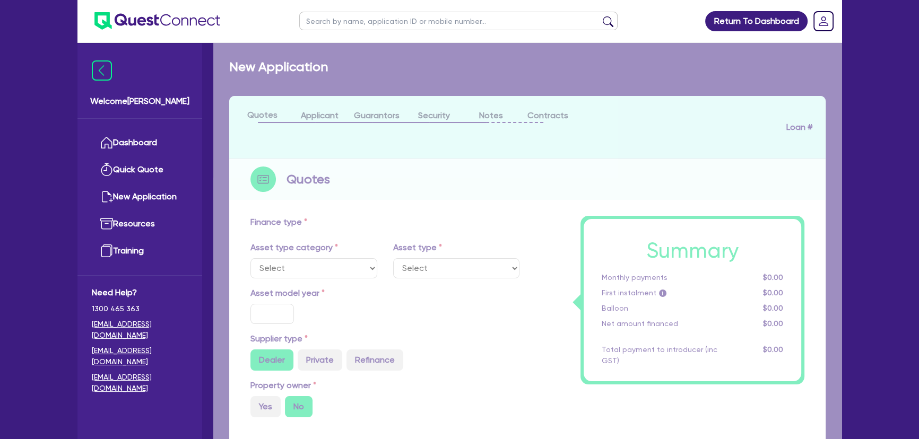
type input "1,017.78"
type input "17.95"
select select "PRINTING_AND_PACKAGING_EQUIPMENT"
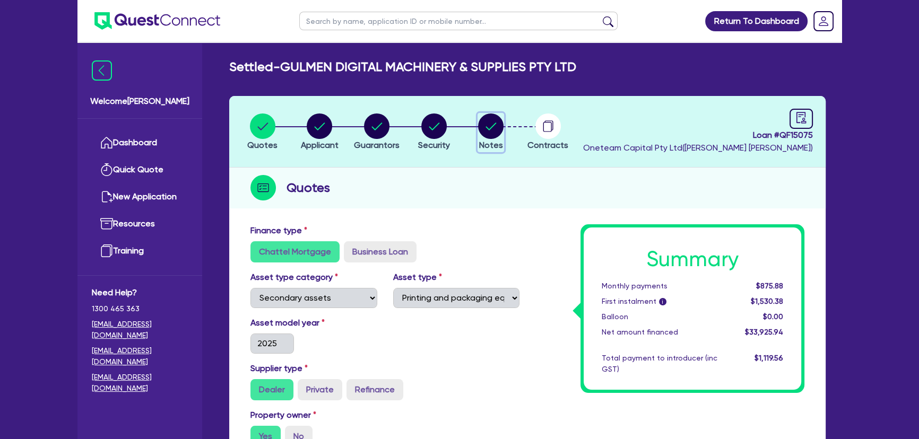
click at [482, 130] on circle "button" at bounding box center [490, 126] width 25 height 25
select select "Quest Finance - Own Book"
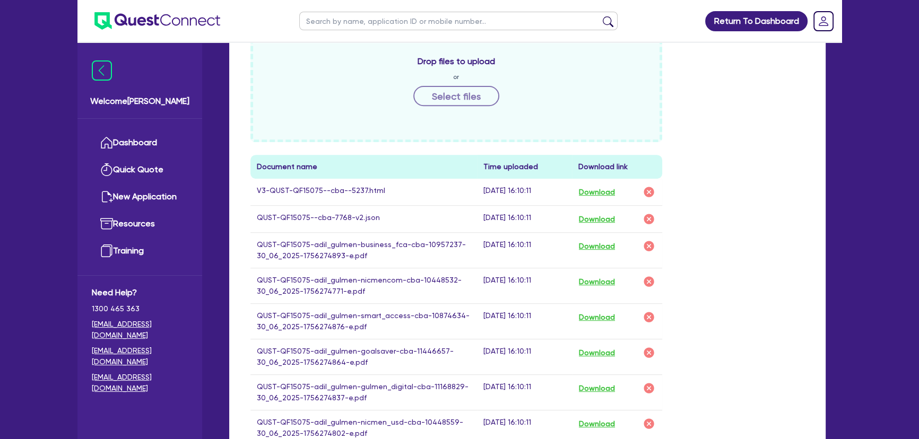
scroll to position [531, 0]
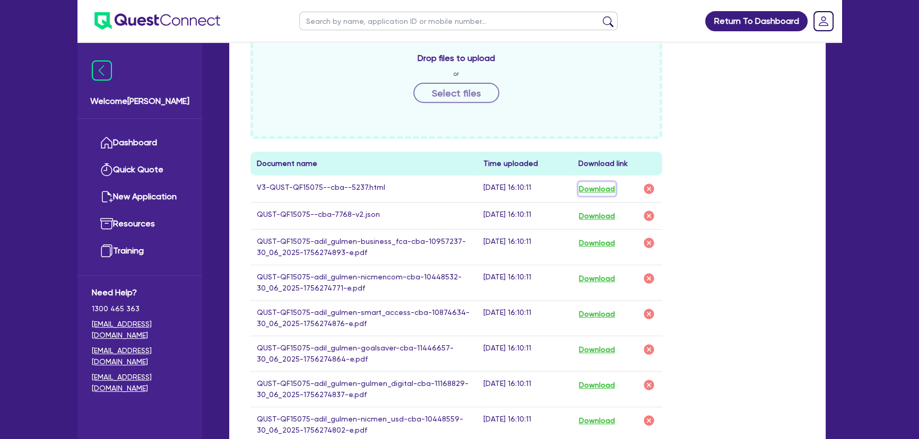
click at [608, 186] on button "Download" at bounding box center [596, 189] width 37 height 14
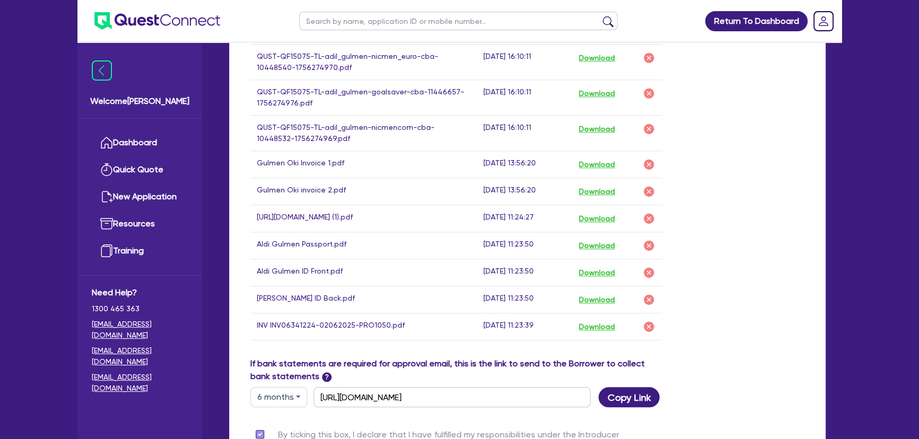
scroll to position [1302, 0]
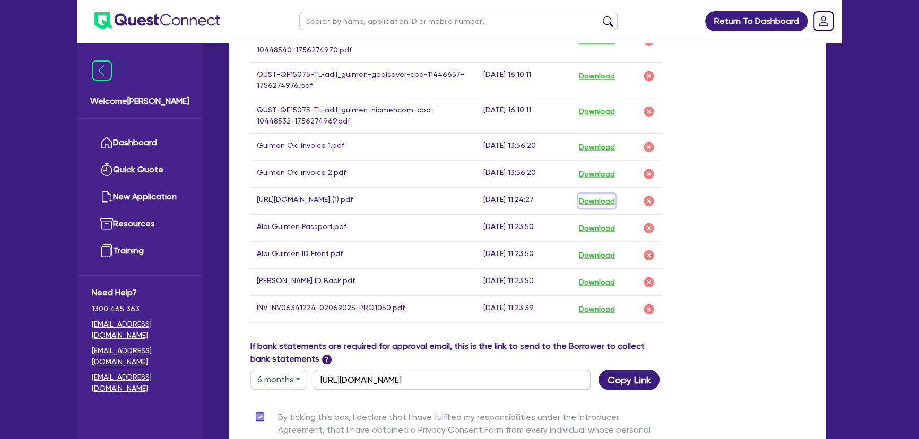
click at [592, 197] on button "Download" at bounding box center [596, 201] width 37 height 14
click at [598, 235] on button "Download" at bounding box center [596, 228] width 37 height 14
click at [598, 259] on button "Download" at bounding box center [596, 255] width 37 height 14
click at [594, 287] on button "Download" at bounding box center [596, 282] width 37 height 14
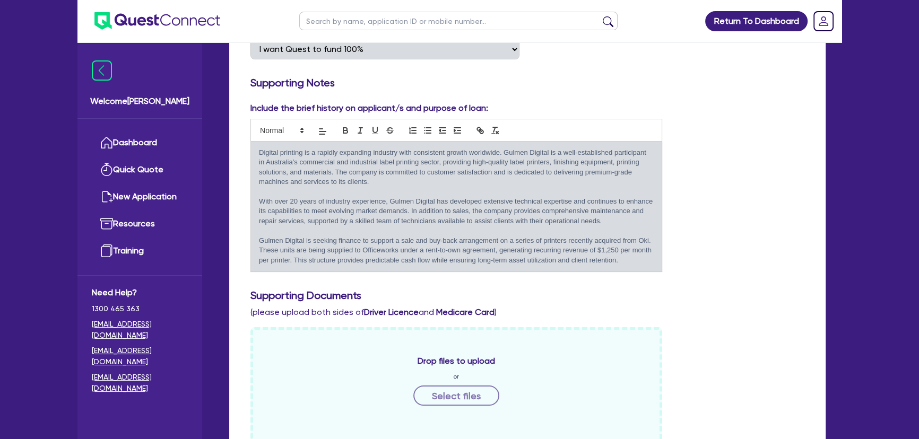
scroll to position [227, 0]
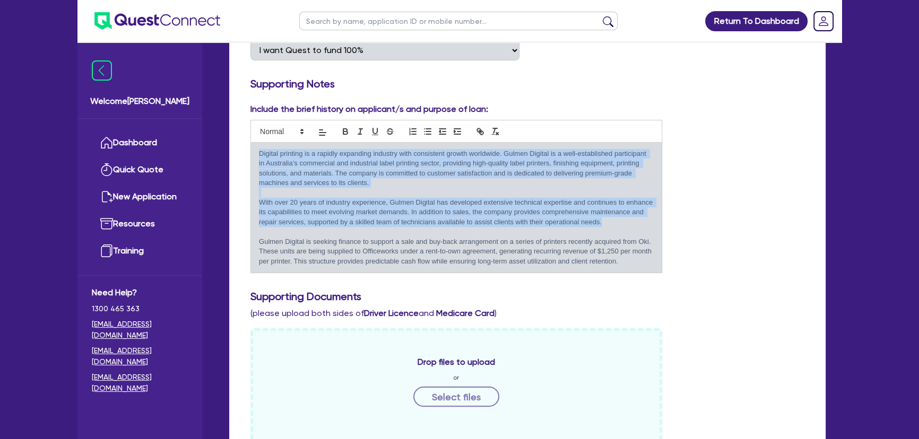
drag, startPoint x: 629, startPoint y: 224, endPoint x: 257, endPoint y: 144, distance: 381.1
click at [257, 144] on div "Digital printing is a rapidly expanding industry with consistent growth worldwi…" at bounding box center [456, 208] width 411 height 130
copy div "Digital printing is a rapidly expanding industry with consistent growth worldwi…"
click at [304, 184] on p "Digital printing is a rapidly expanding industry with consistent growth worldwi…" at bounding box center [456, 168] width 395 height 39
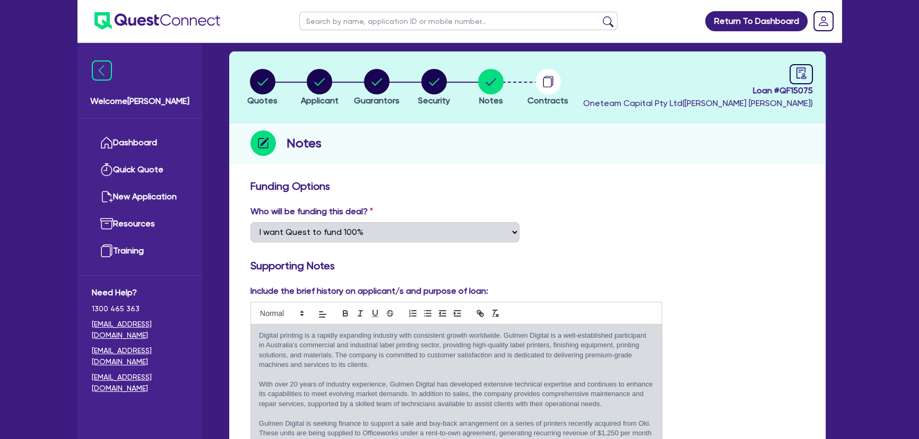
scroll to position [33, 0]
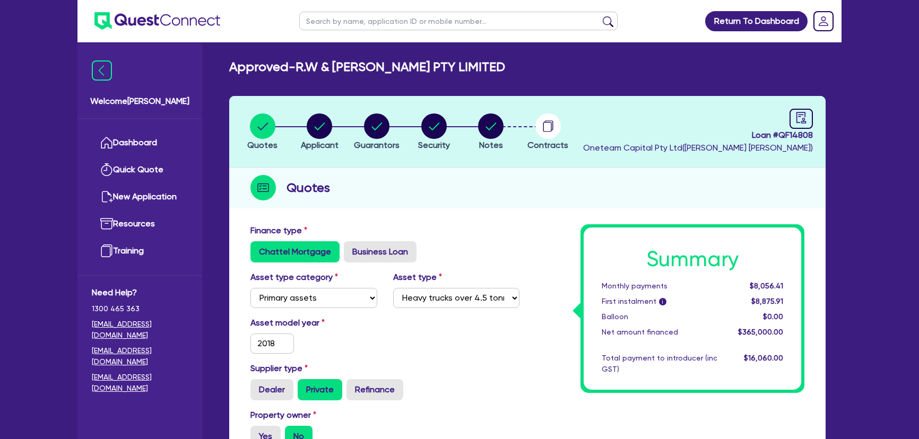
select select "PRIMARY_ASSETS"
select select "HEAVY_TRUCKS"
